Goal: Task Accomplishment & Management: Manage account settings

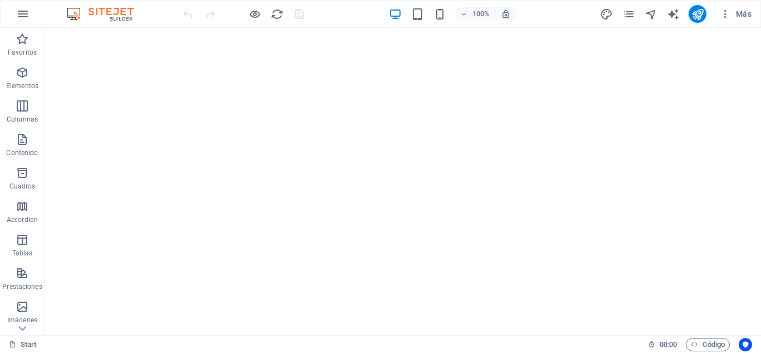
drag, startPoint x: 758, startPoint y: 44, endPoint x: 805, endPoint y: 52, distance: 48.0
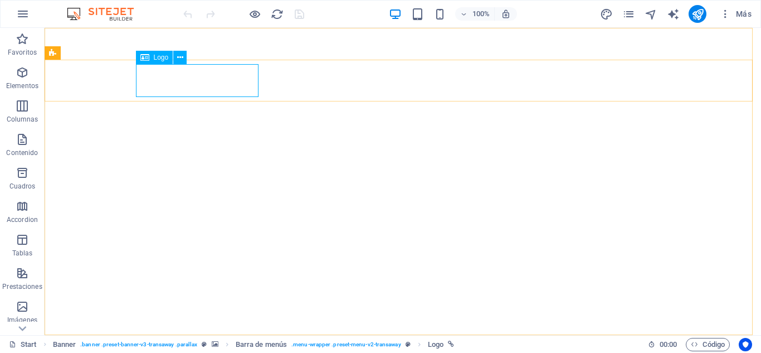
click at [147, 59] on icon at bounding box center [144, 57] width 9 height 13
click at [726, 13] on icon "button" at bounding box center [725, 13] width 11 height 11
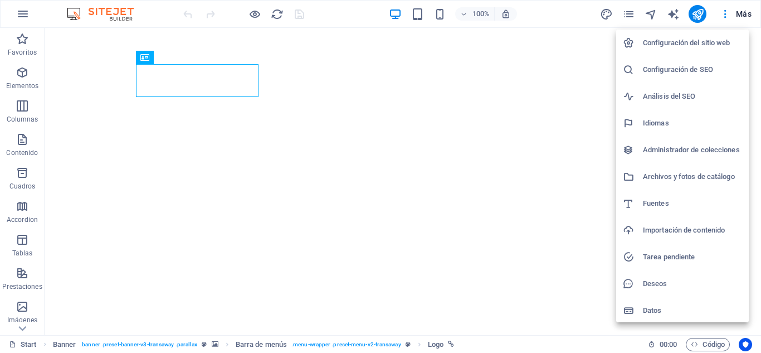
click at [688, 38] on h6 "Configuración del sitio web" at bounding box center [692, 42] width 99 height 13
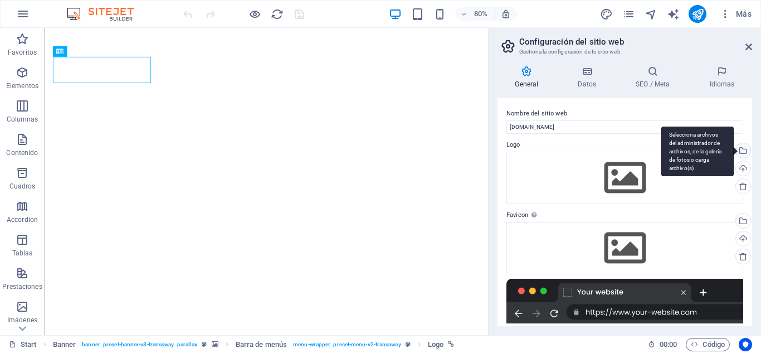
drag, startPoint x: 750, startPoint y: 115, endPoint x: 746, endPoint y: 145, distance: 29.8
click at [746, 145] on div "Nombre del sitio web [DOMAIN_NAME] Logo Arrastra archivos aquí, haz clic para e…" at bounding box center [625, 212] width 255 height 228
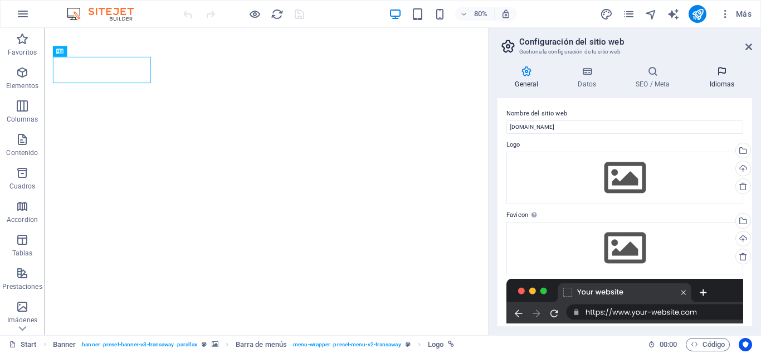
click at [721, 76] on icon at bounding box center [722, 71] width 60 height 11
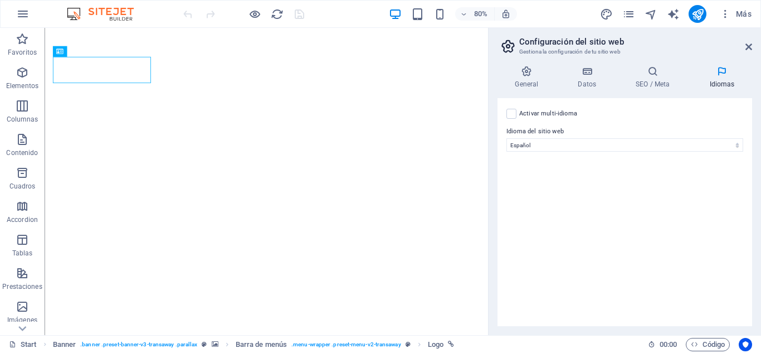
click at [726, 182] on div "Activar multi-idioma Para desactivar la opción multi-idioma, elimine todos los …" at bounding box center [625, 212] width 255 height 228
click at [610, 139] on select "Abkhazian Afar Afrikaans Akan Albanés Alemán Amharic Árabe Aragonese Armenian A…" at bounding box center [625, 144] width 237 height 13
click at [507, 138] on select "Abkhazian Afar Afrikaans Akan Albanés Alemán Amharic Árabe Aragonese Armenian A…" at bounding box center [625, 144] width 237 height 13
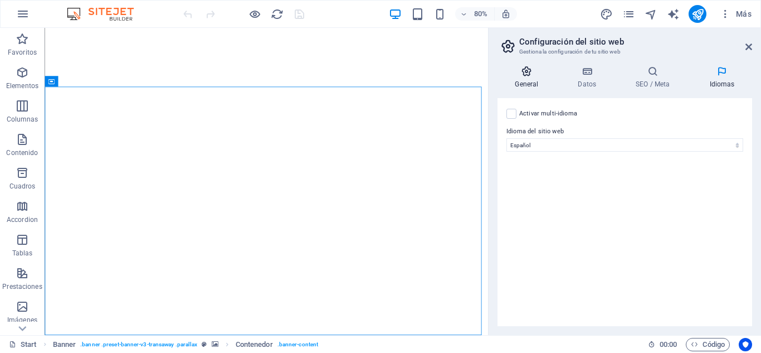
click at [523, 80] on h4 "General" at bounding box center [529, 77] width 63 height 23
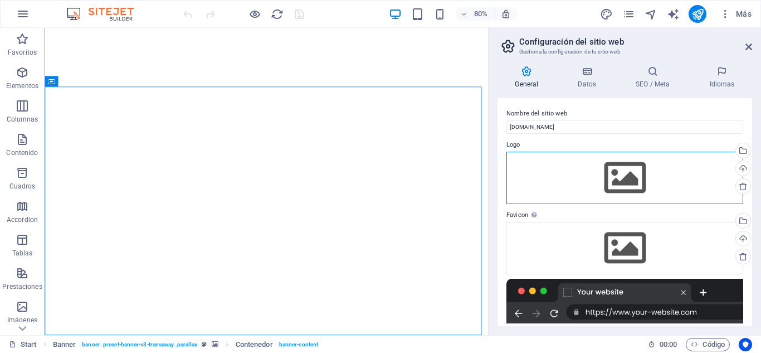
click at [614, 182] on div "Arrastra archivos aquí, haz clic para escoger archivos o selecciona archivos de…" at bounding box center [625, 178] width 237 height 52
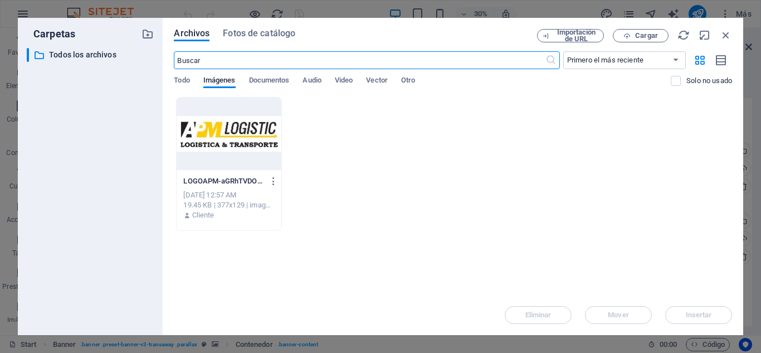
click at [227, 135] on div at bounding box center [229, 134] width 104 height 72
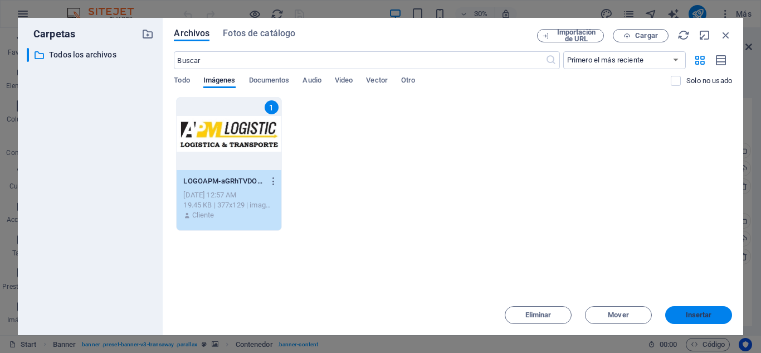
click at [697, 318] on span "Insertar" at bounding box center [699, 315] width 26 height 7
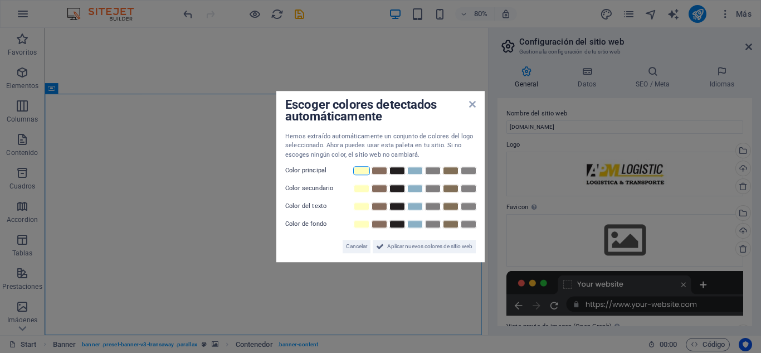
click at [361, 168] on link at bounding box center [361, 170] width 17 height 9
click at [396, 189] on link at bounding box center [397, 188] width 17 height 9
click at [441, 249] on span "Aplicar nuevos colores de sitio web" at bounding box center [429, 246] width 85 height 13
